Goal: Complete application form

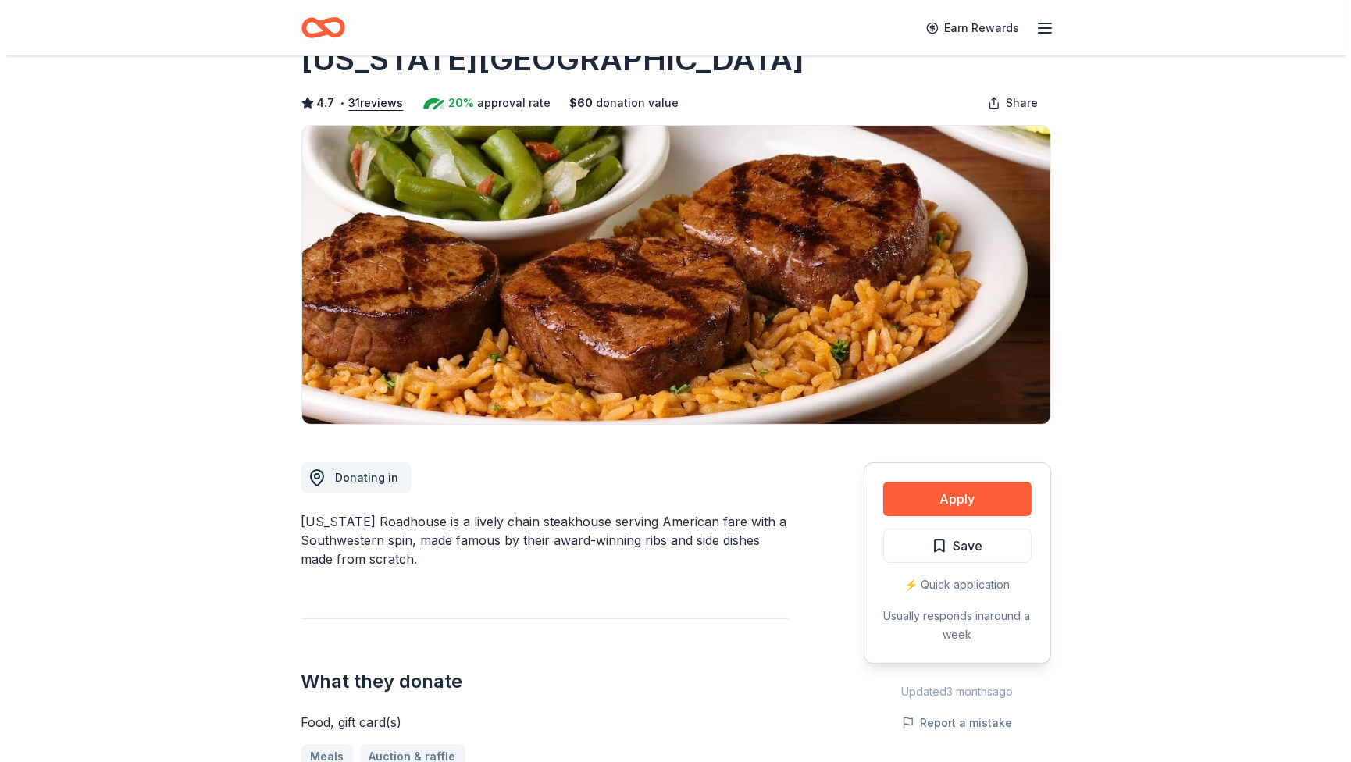
scroll to position [156, 0]
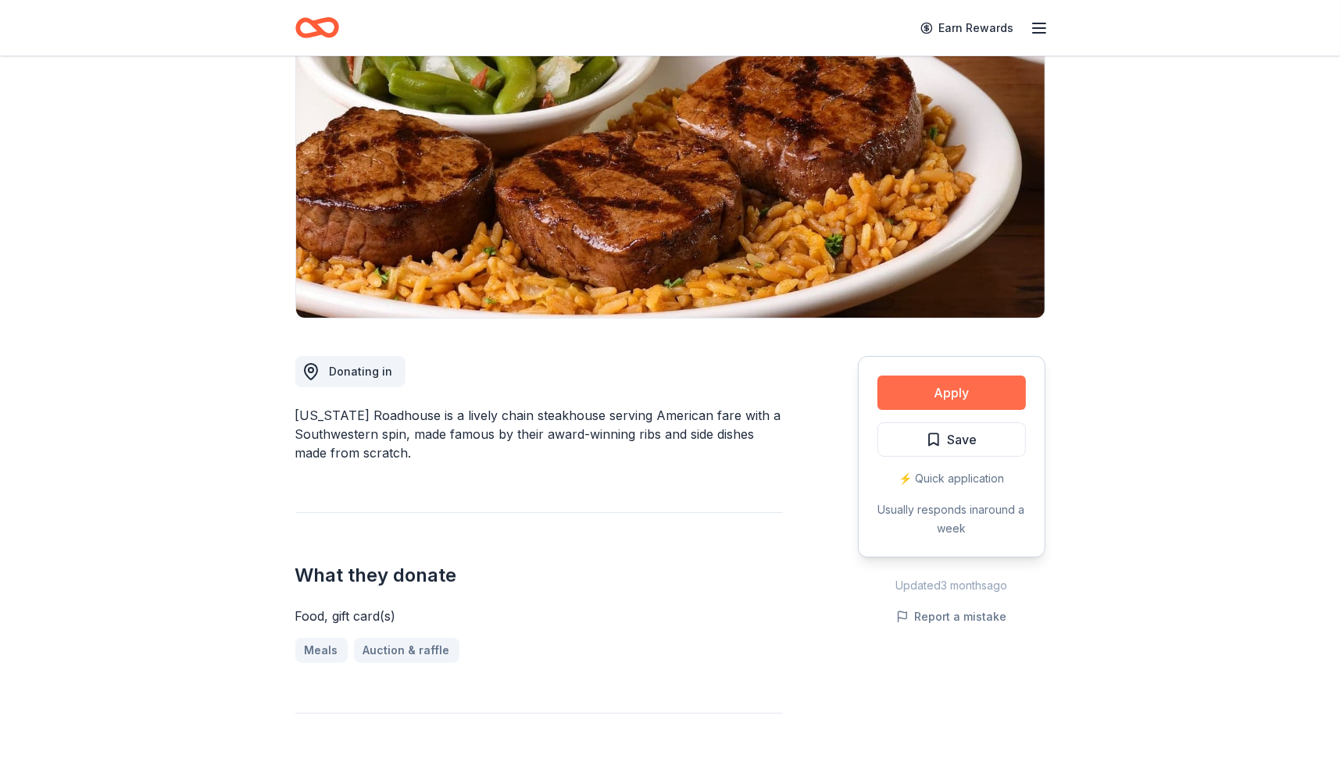
click at [959, 388] on button "Apply" at bounding box center [951, 393] width 148 height 34
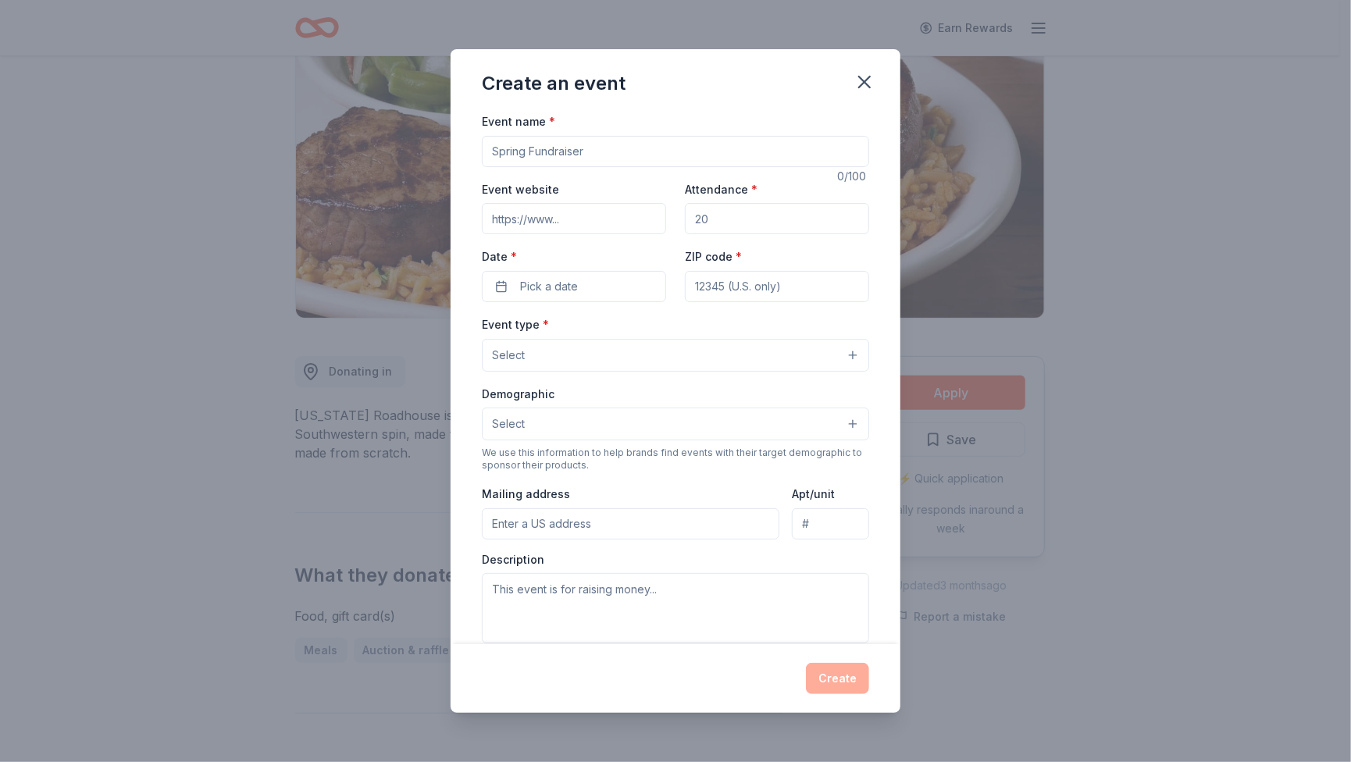
click at [680, 155] on input "Event name *" at bounding box center [675, 151] width 387 height 31
click at [628, 149] on input "Haven of Hope Euchre TOurnament Fundraiser" at bounding box center [675, 151] width 387 height 31
type input "Haven of Hope Euchre Tournament Fundraiser"
click at [538, 220] on input "Event website" at bounding box center [574, 218] width 184 height 31
click at [545, 219] on input "Event website" at bounding box center [574, 218] width 184 height 31
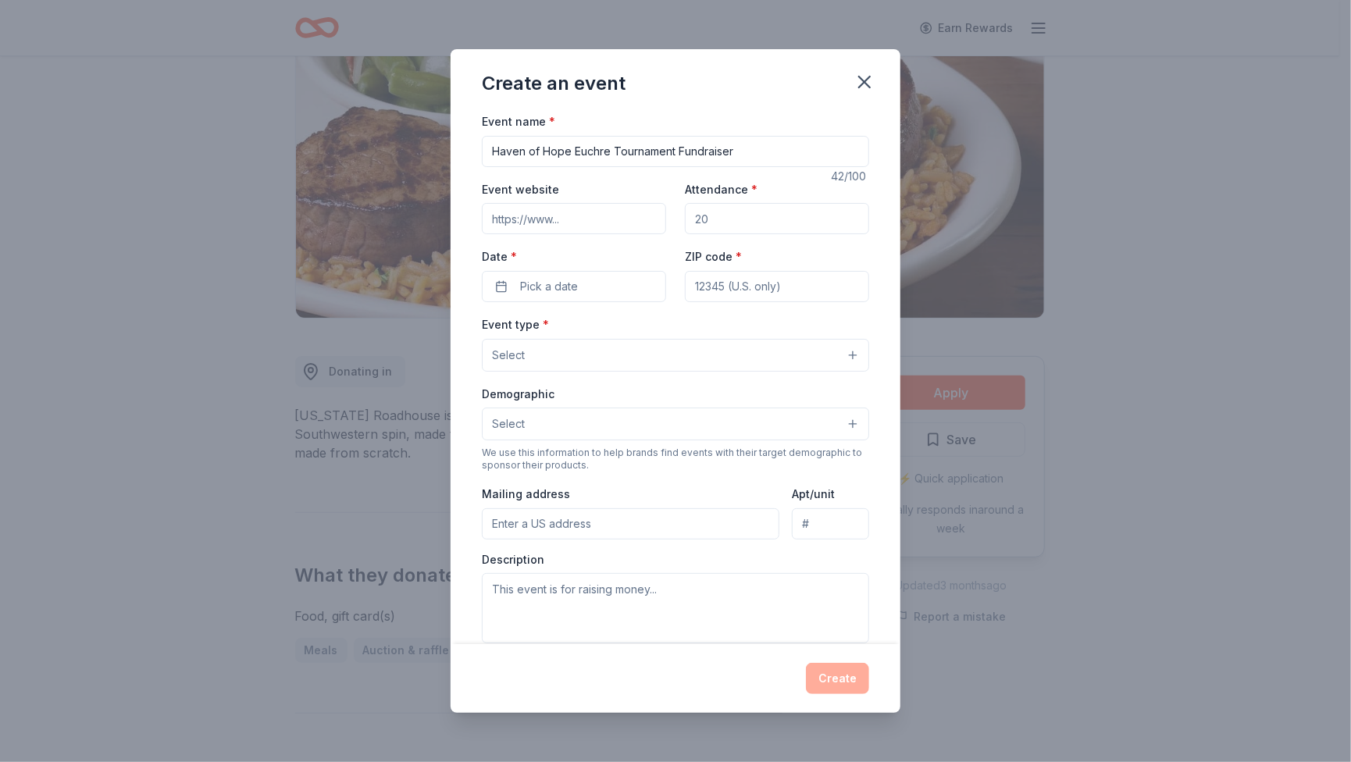
click at [533, 212] on input "Event website" at bounding box center [574, 218] width 184 height 31
drag, startPoint x: 703, startPoint y: 218, endPoint x: 667, endPoint y: 215, distance: 36.1
click at [667, 215] on div "Event website Attendance * Date * Pick a date ZIP code *" at bounding box center [675, 241] width 387 height 123
type input "135"
click at [589, 286] on button "Pick a date" at bounding box center [574, 286] width 184 height 31
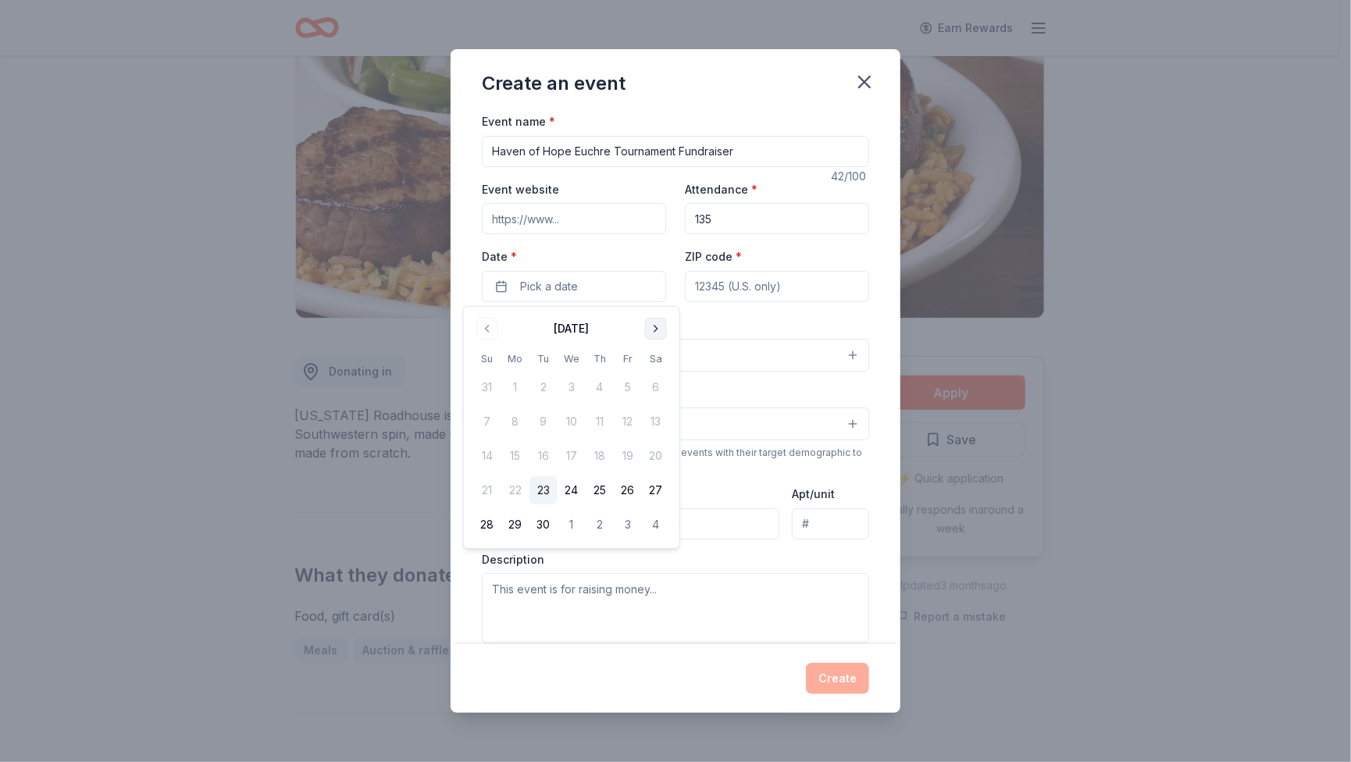
click at [660, 328] on button "Go to next month" at bounding box center [656, 329] width 22 height 22
click at [629, 452] on button "14" at bounding box center [628, 456] width 28 height 28
click at [727, 274] on input "ZIP code *" at bounding box center [777, 286] width 184 height 31
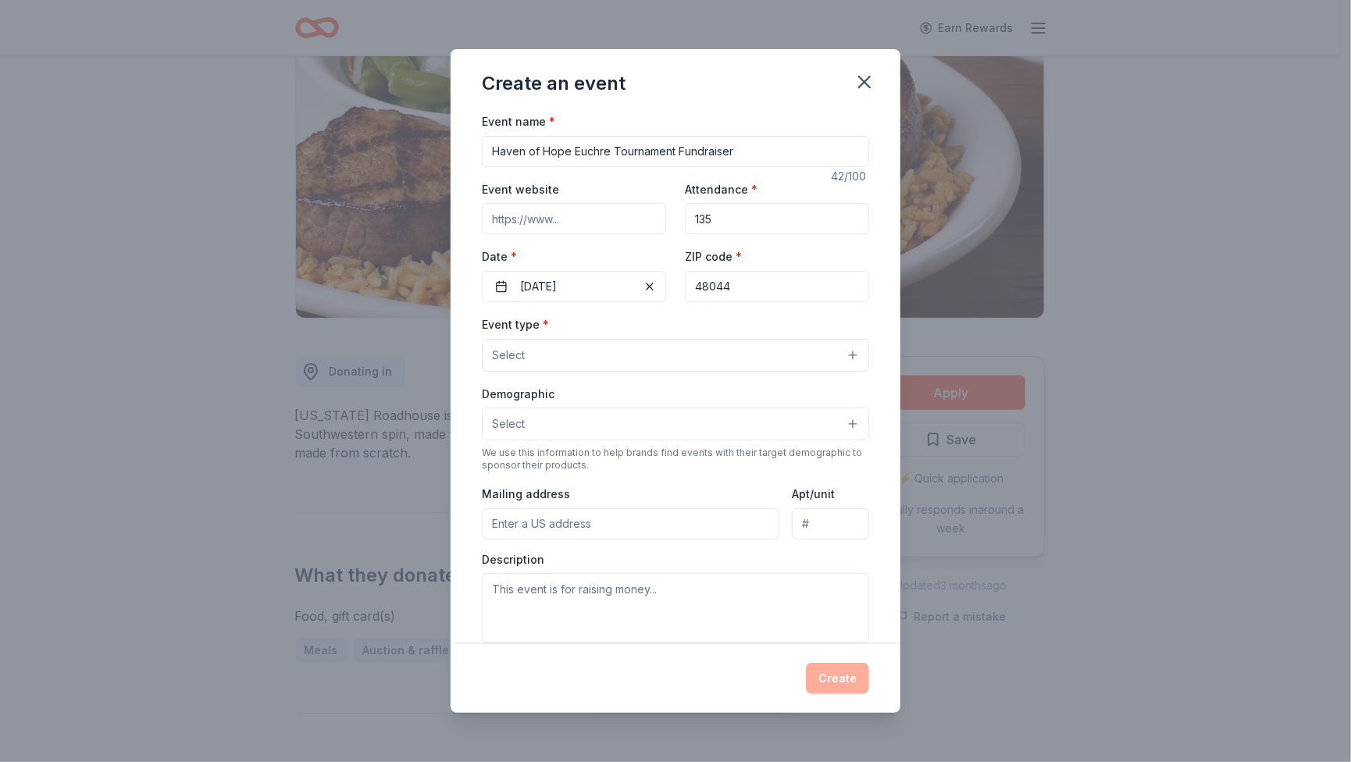
type input "48044"
